Goal: Transaction & Acquisition: Purchase product/service

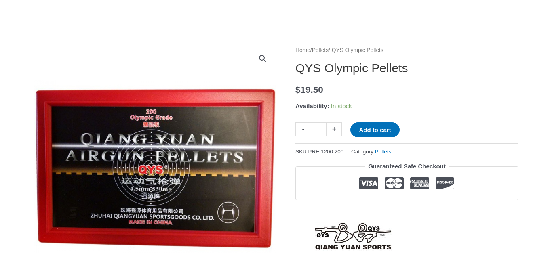
scroll to position [65, 0]
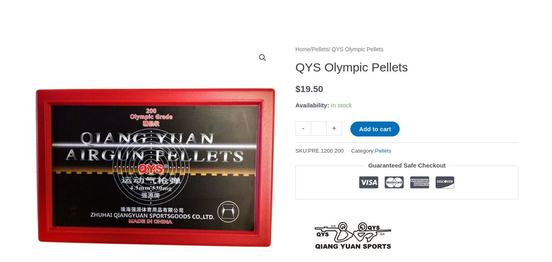
click at [333, 128] on link "+" at bounding box center [333, 129] width 15 height 14
type input "*"
click at [372, 126] on button "Add to cart" at bounding box center [374, 129] width 49 height 15
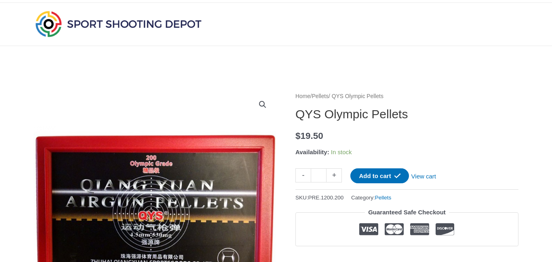
scroll to position [0, 0]
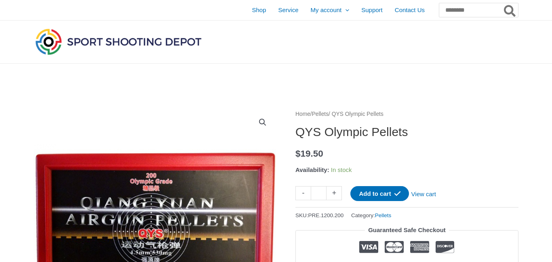
click at [324, 113] on link "Pellets" at bounding box center [320, 114] width 17 height 6
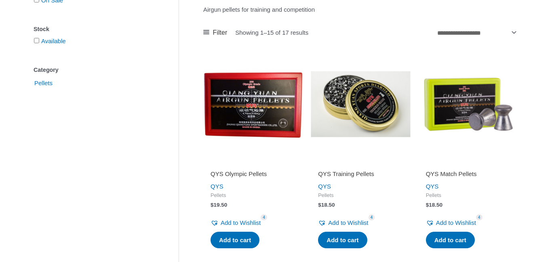
scroll to position [162, 0]
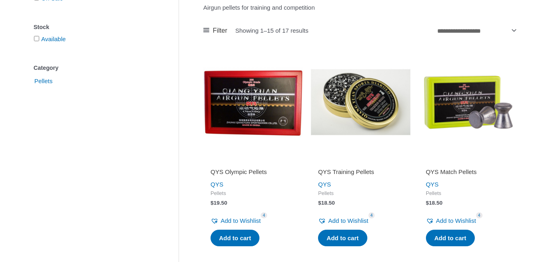
click at [350, 169] on h2 "QYS Training Pellets" at bounding box center [360, 172] width 85 height 8
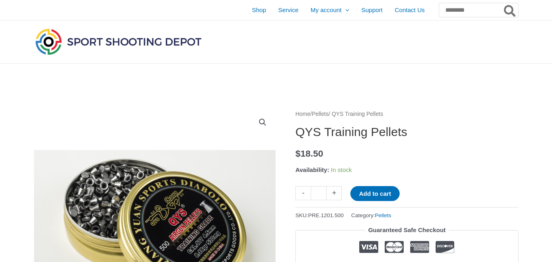
click at [332, 191] on link "+" at bounding box center [333, 193] width 15 height 14
type input "*"
click at [368, 191] on button "Add to cart" at bounding box center [374, 193] width 49 height 15
click at [429, 193] on link "View cart" at bounding box center [423, 193] width 29 height 14
click at [427, 192] on link "View cart" at bounding box center [423, 193] width 29 height 14
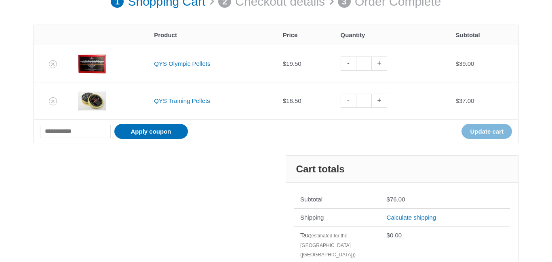
scroll to position [129, 0]
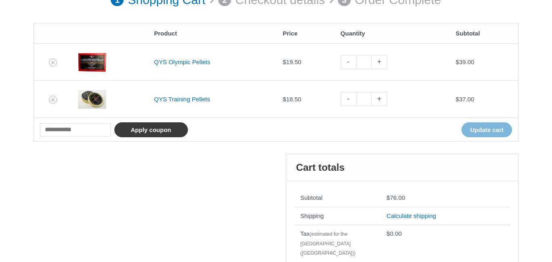
click at [140, 128] on button "Apply coupon" at bounding box center [151, 129] width 74 height 15
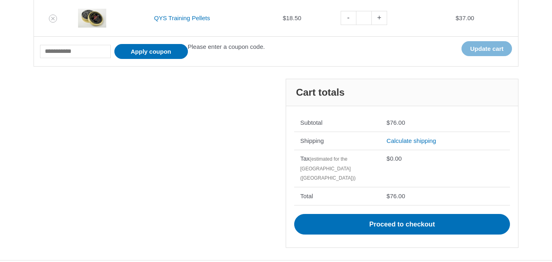
scroll to position [211, 0]
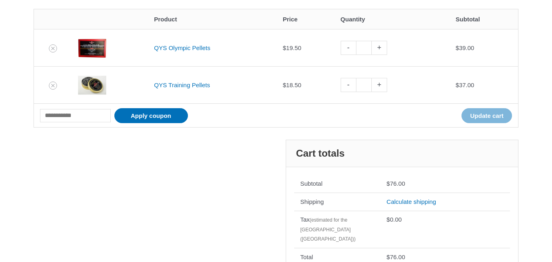
scroll to position [145, 0]
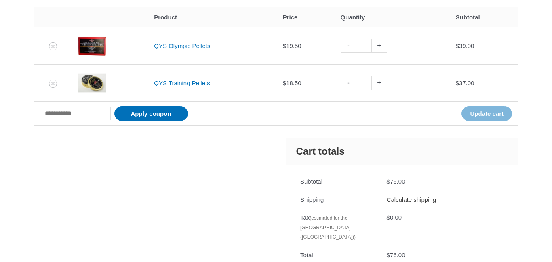
click at [410, 200] on link "Calculate shipping" at bounding box center [412, 199] width 50 height 7
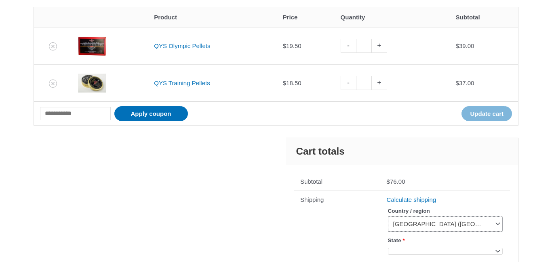
click at [409, 223] on span "United States (US)" at bounding box center [441, 224] width 97 height 8
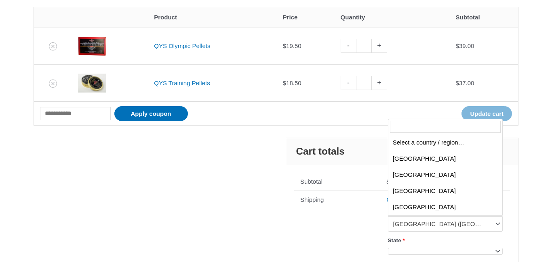
scroll to position [3761, 0]
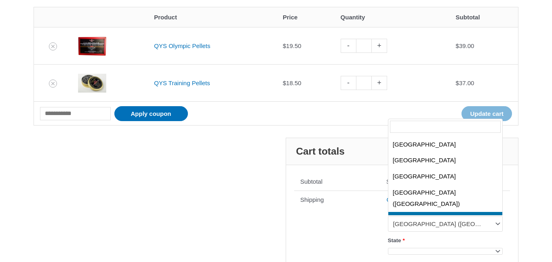
click at [416, 239] on label "State *" at bounding box center [445, 240] width 115 height 11
click at [388, 246] on select "**********" at bounding box center [387, 246] width 0 height 0
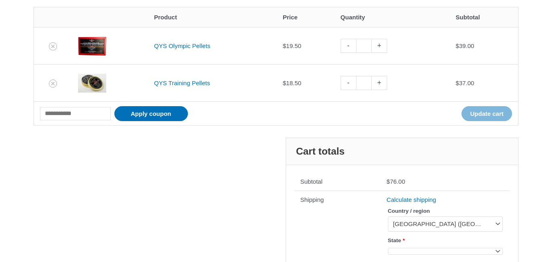
click at [417, 240] on label "State *" at bounding box center [445, 240] width 115 height 11
click at [388, 246] on select "**********" at bounding box center [387, 246] width 0 height 0
click at [495, 250] on span at bounding box center [497, 251] width 11 height 11
click at [497, 249] on span at bounding box center [497, 251] width 11 height 11
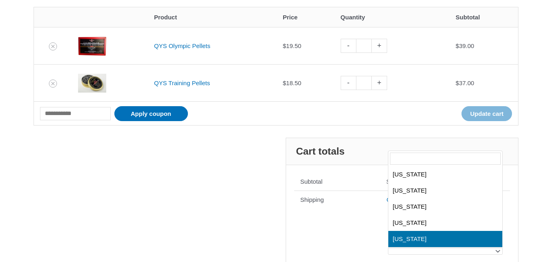
scroll to position [289, 0]
select select "**"
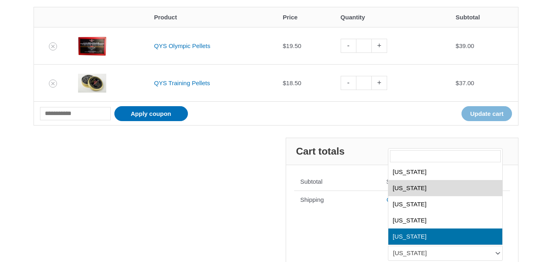
scroll to position [354, 0]
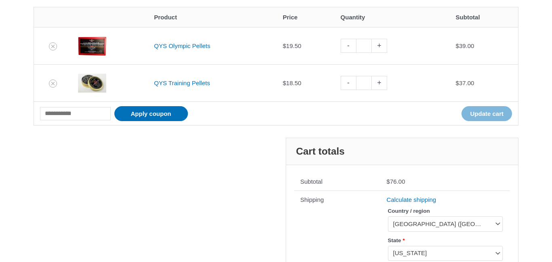
click at [533, 182] on div "Cart 1 Shopping Cart 2 Checkout details 3 Order Complete Remove item Thumbnail …" at bounding box center [276, 191] width 552 height 547
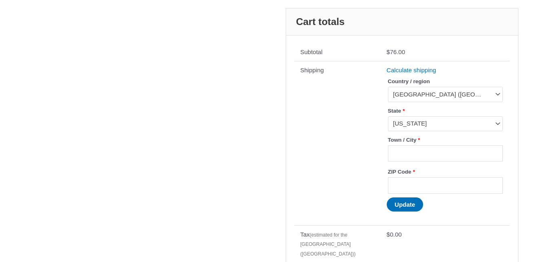
scroll to position [291, 0]
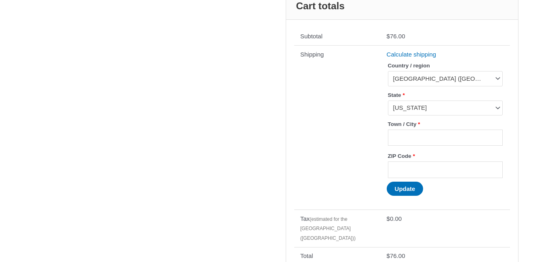
click at [471, 120] on label "Town / City *" at bounding box center [445, 124] width 115 height 11
click at [471, 130] on input "Town / City *" at bounding box center [445, 138] width 115 height 17
click at [471, 120] on label "Town / City *" at bounding box center [445, 124] width 115 height 11
click at [471, 130] on input "Town / City *" at bounding box center [445, 138] width 115 height 17
type input "*"
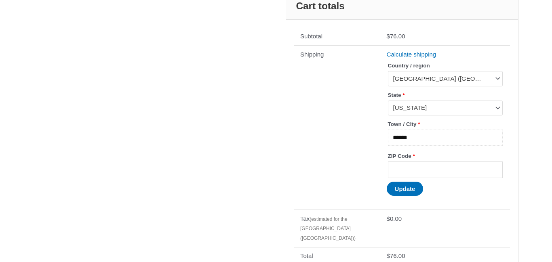
type input "******"
click at [459, 155] on label "ZIP Code *" at bounding box center [445, 156] width 115 height 11
click at [459, 162] on input "ZIP Code *" at bounding box center [445, 170] width 115 height 17
type input "*****"
click at [406, 188] on button "Update" at bounding box center [405, 189] width 37 height 14
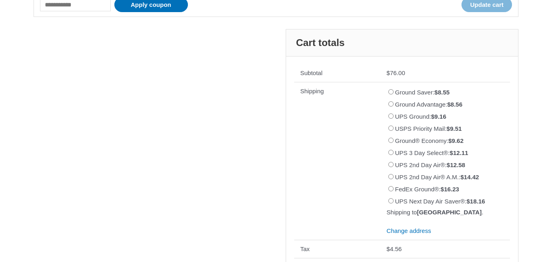
scroll to position [328, 0]
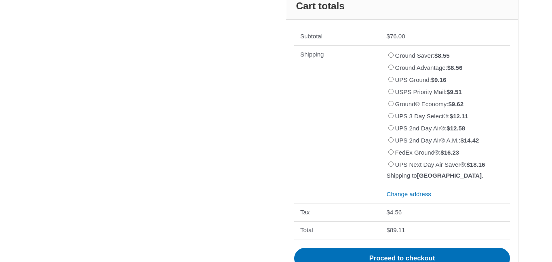
click at [318, 73] on th "Shipping" at bounding box center [337, 124] width 86 height 158
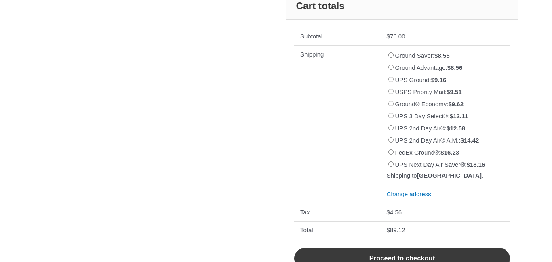
click at [387, 256] on link "Proceed to checkout" at bounding box center [402, 258] width 216 height 21
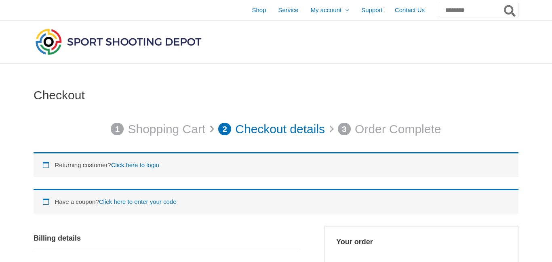
select select "**"
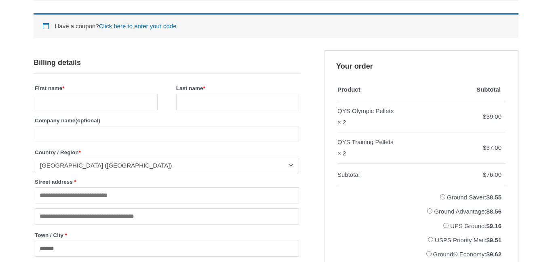
scroll to position [178, 0]
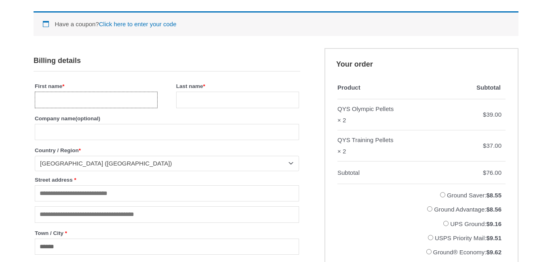
click at [143, 101] on input "First name *" at bounding box center [96, 100] width 123 height 17
type input "*********"
type input "******"
type input "**********"
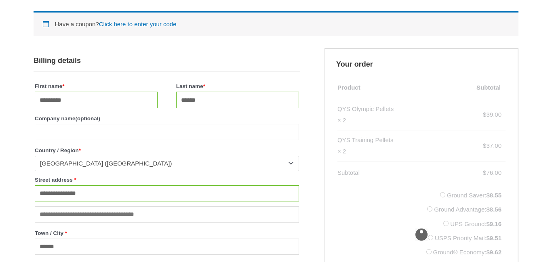
click at [137, 156] on label "Country / Region *" at bounding box center [167, 150] width 264 height 11
click at [35, 156] on select "**********" at bounding box center [34, 156] width 0 height 0
click at [137, 156] on label "Country / Region *" at bounding box center [167, 150] width 264 height 11
click at [35, 156] on select "**********" at bounding box center [34, 156] width 0 height 0
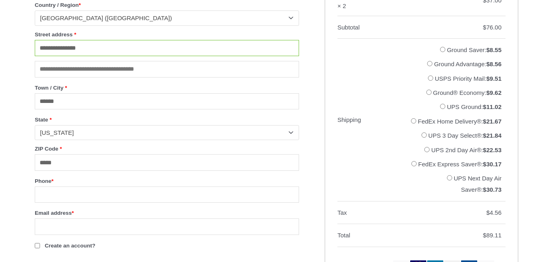
scroll to position [339, 0]
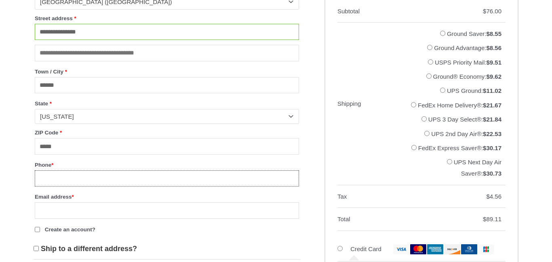
click at [89, 185] on input "Phone *" at bounding box center [167, 178] width 264 height 17
type input "**********"
click at [139, 217] on input "Email address *" at bounding box center [167, 210] width 264 height 17
click at [21, 193] on div "**********" at bounding box center [276, 156] width 552 height 863
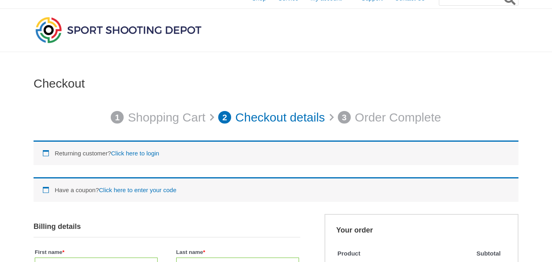
scroll to position [0, 0]
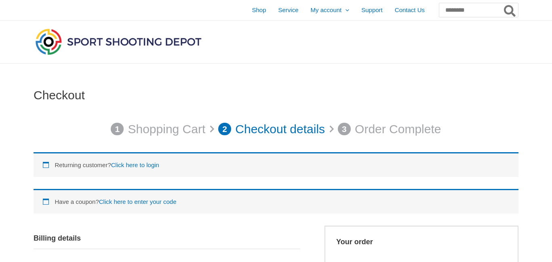
click at [46, 200] on div "Have a coupon? Click here to enter your code" at bounding box center [276, 201] width 485 height 25
click at [128, 200] on link "Click here to enter your code" at bounding box center [138, 201] width 78 height 7
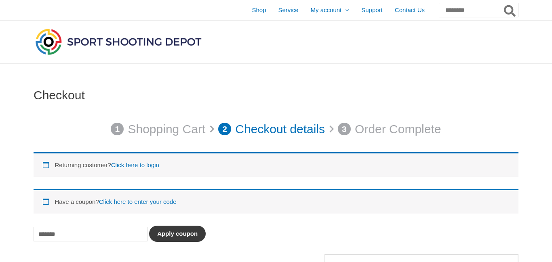
click at [169, 232] on button "Apply coupon" at bounding box center [177, 234] width 57 height 16
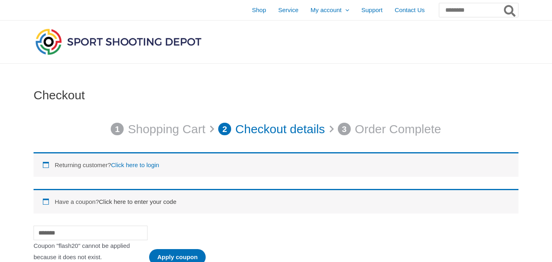
click at [151, 201] on link "Click here to enter your code" at bounding box center [138, 201] width 78 height 7
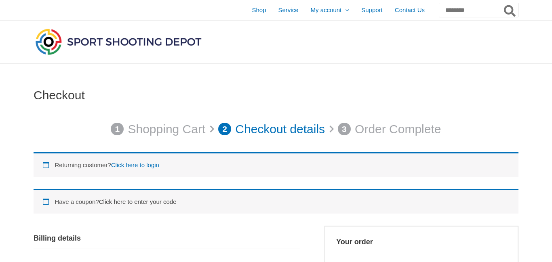
click at [151, 201] on link "Click here to enter your code" at bounding box center [138, 201] width 78 height 7
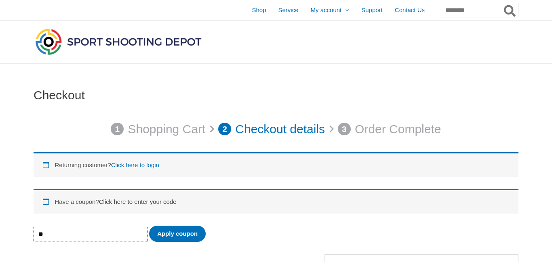
type input "*"
click at [168, 232] on button "Apply coupon" at bounding box center [177, 234] width 57 height 16
type input "*"
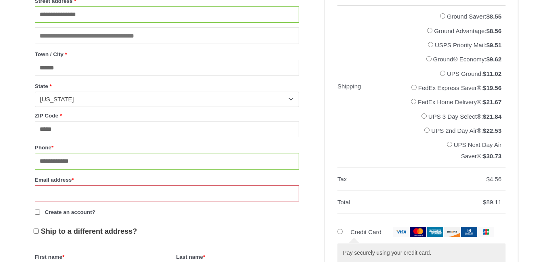
scroll to position [388, 0]
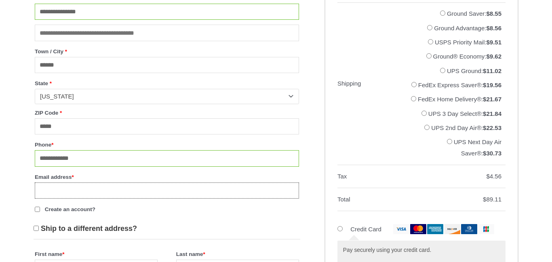
click at [134, 197] on input "Email address *" at bounding box center [167, 191] width 264 height 17
type input "**********"
click at [133, 216] on p "Create an account?" at bounding box center [167, 209] width 267 height 14
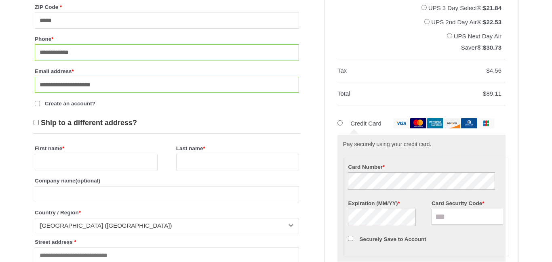
scroll to position [501, 0]
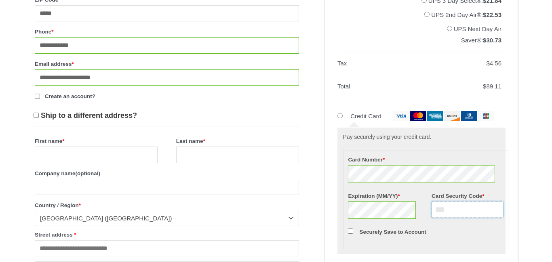
click at [478, 218] on input "Card Security Code *" at bounding box center [466, 210] width 71 height 16
type input "***"
click at [476, 239] on p "Securely Save to Account" at bounding box center [426, 231] width 158 height 13
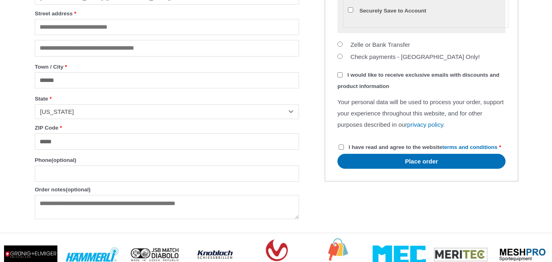
scroll to position [743, 0]
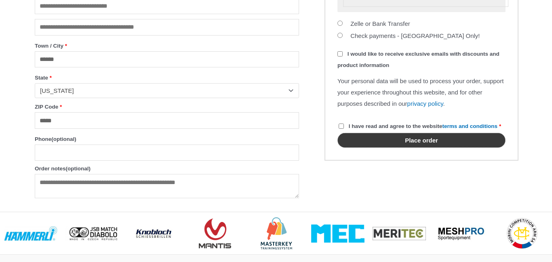
click at [415, 148] on button "Place order" at bounding box center [421, 140] width 168 height 15
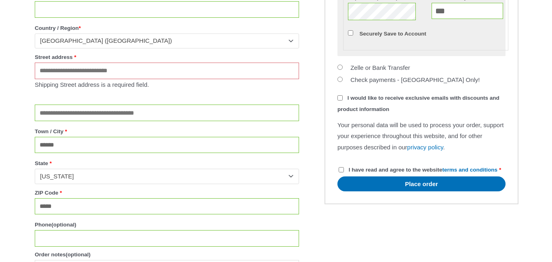
scroll to position [759, 0]
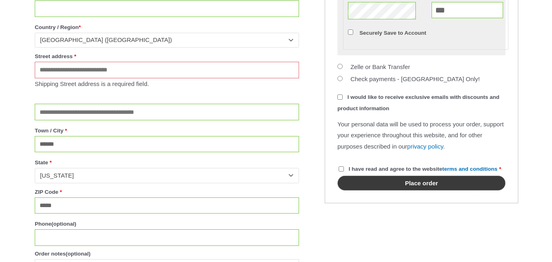
click at [402, 191] on button "Place order" at bounding box center [421, 183] width 168 height 15
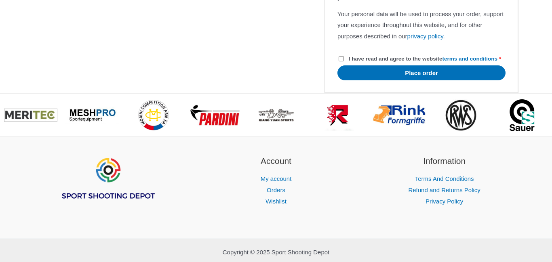
scroll to position [873, 0]
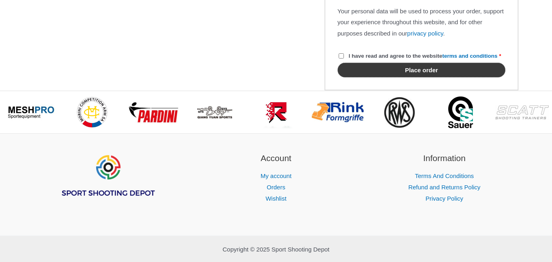
click at [416, 78] on button "Place order" at bounding box center [421, 70] width 168 height 15
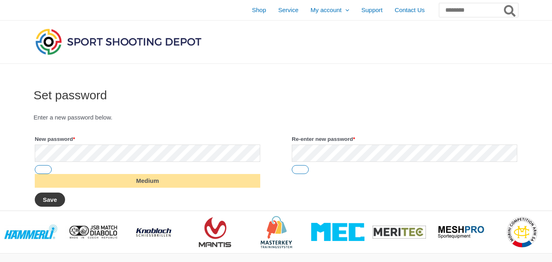
click at [50, 196] on button "Save" at bounding box center [50, 200] width 30 height 14
